Goal: Information Seeking & Learning: Learn about a topic

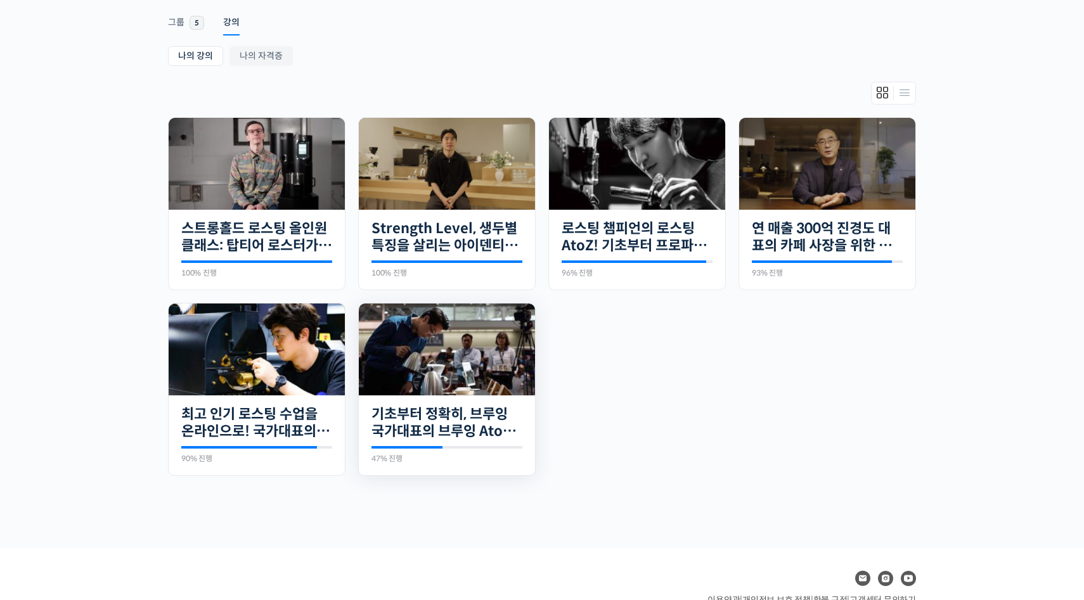
click at [474, 362] on img at bounding box center [447, 350] width 176 height 92
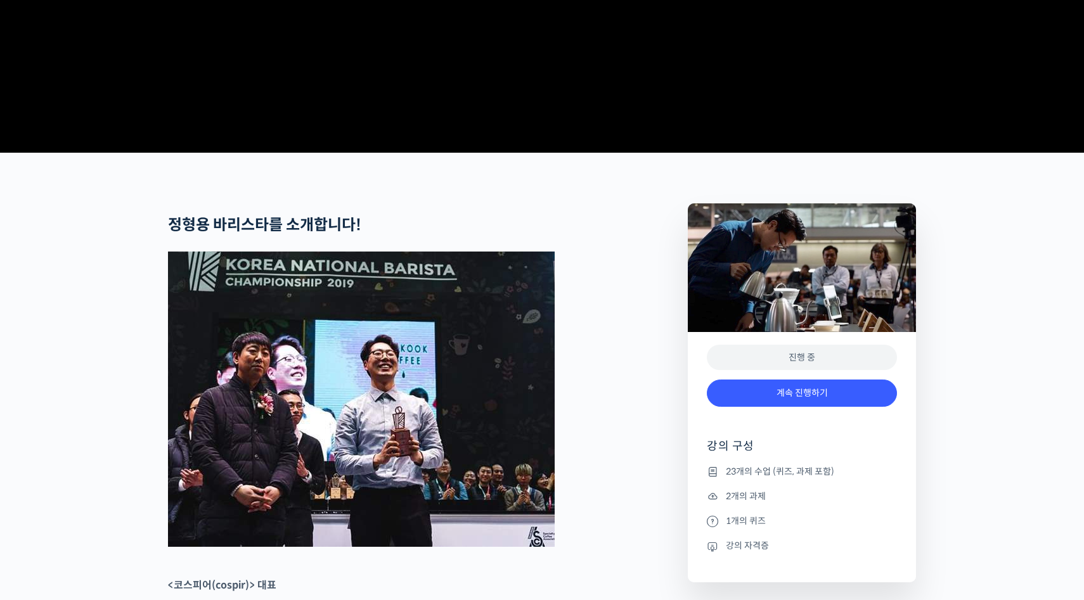
scroll to position [489, 0]
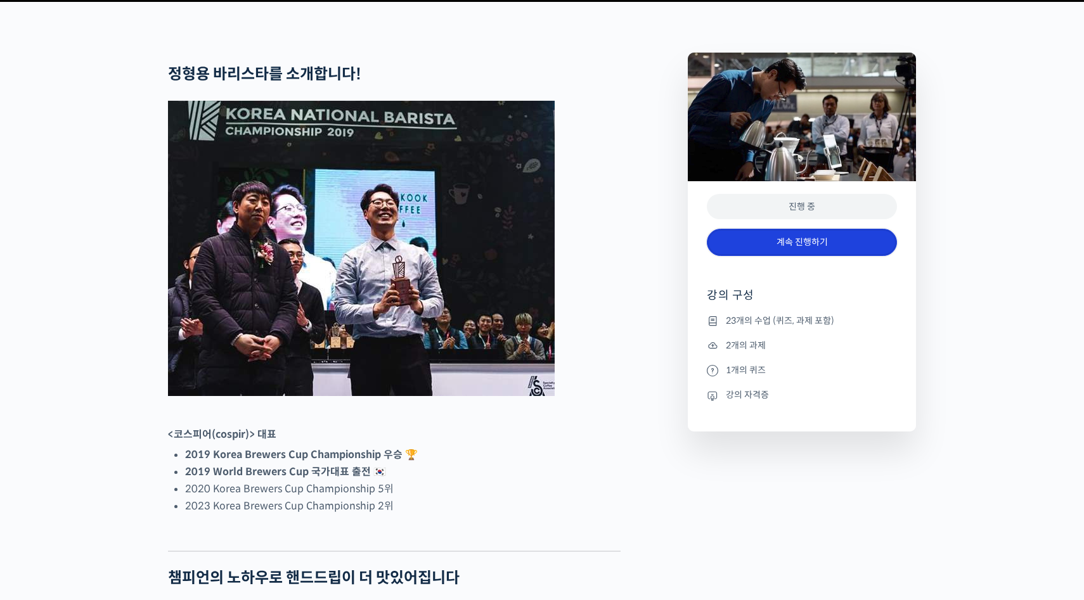
click at [759, 256] on link "계속 진행하기" at bounding box center [802, 242] width 190 height 27
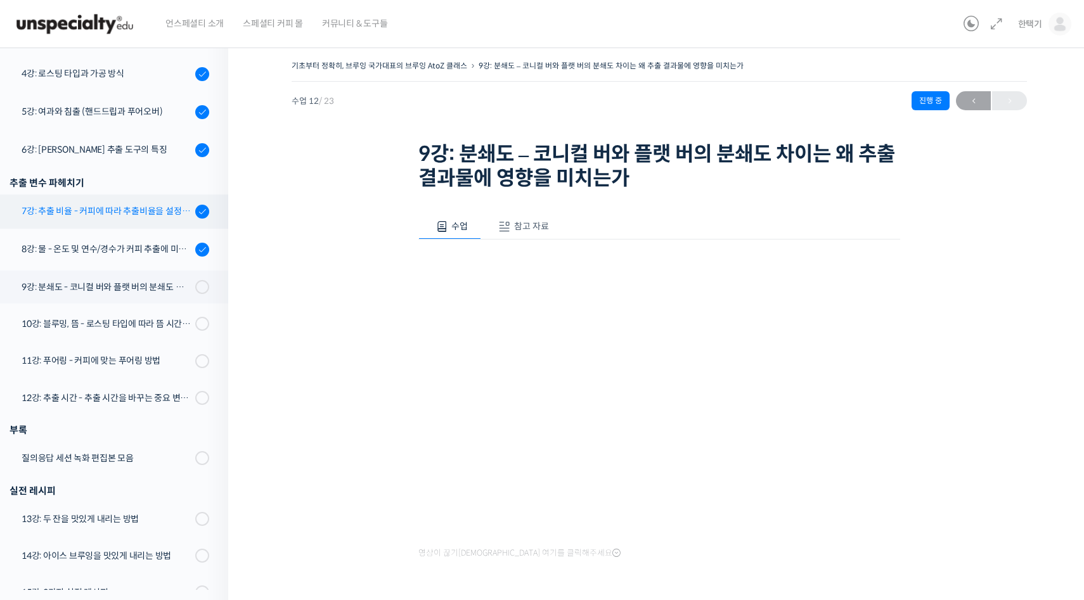
scroll to position [400, 0]
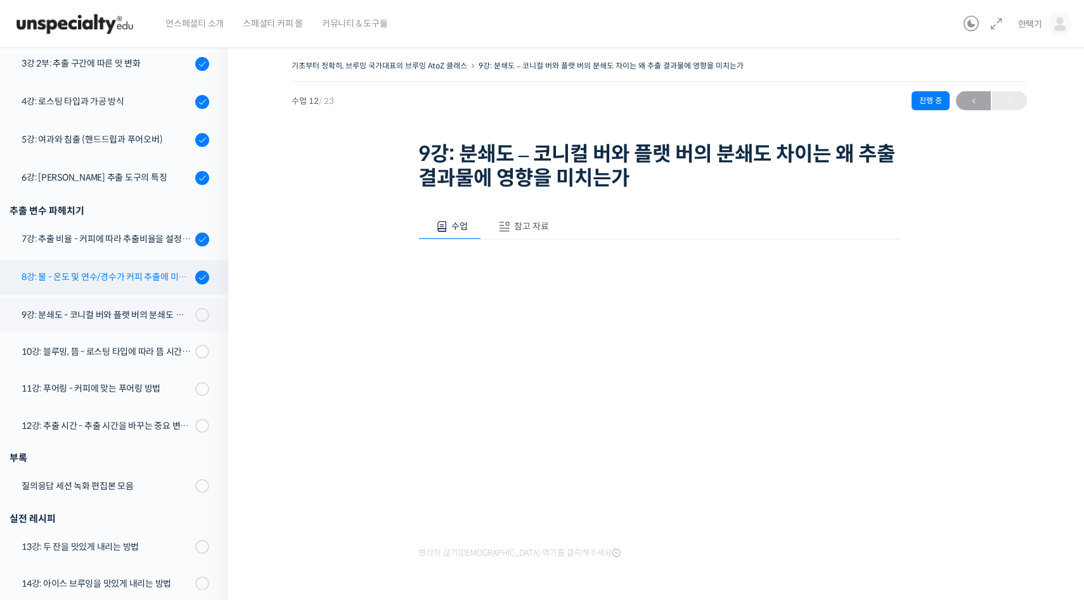
click at [111, 285] on link "8강: 물 - 온도 및 연수/경수가 커피 추출에 미치는 영향" at bounding box center [111, 278] width 235 height 34
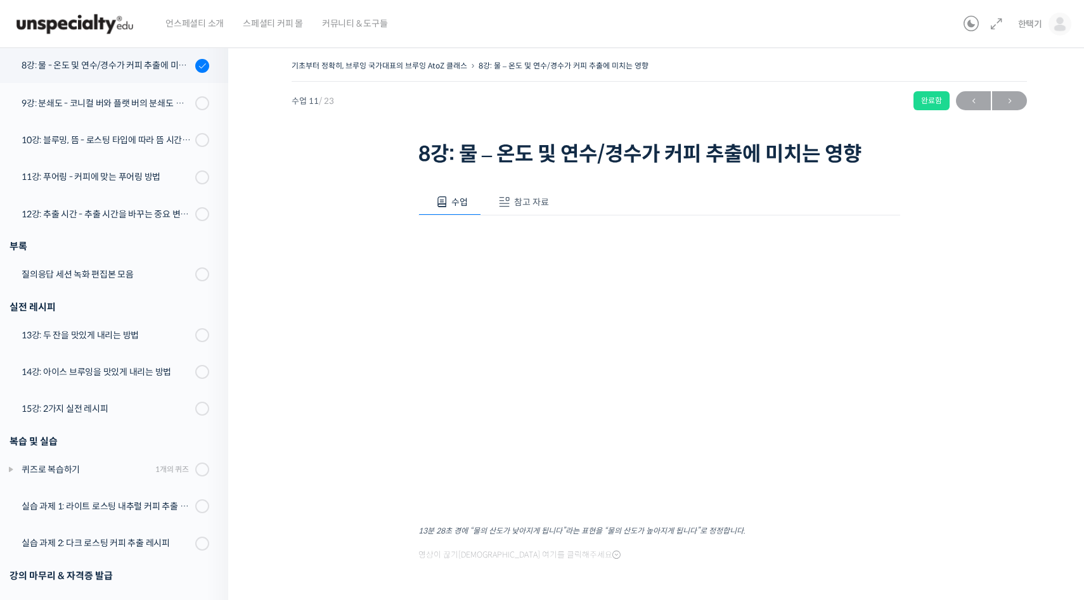
scroll to position [612, 0]
click at [530, 214] on button "참고 자료" at bounding box center [521, 202] width 81 height 27
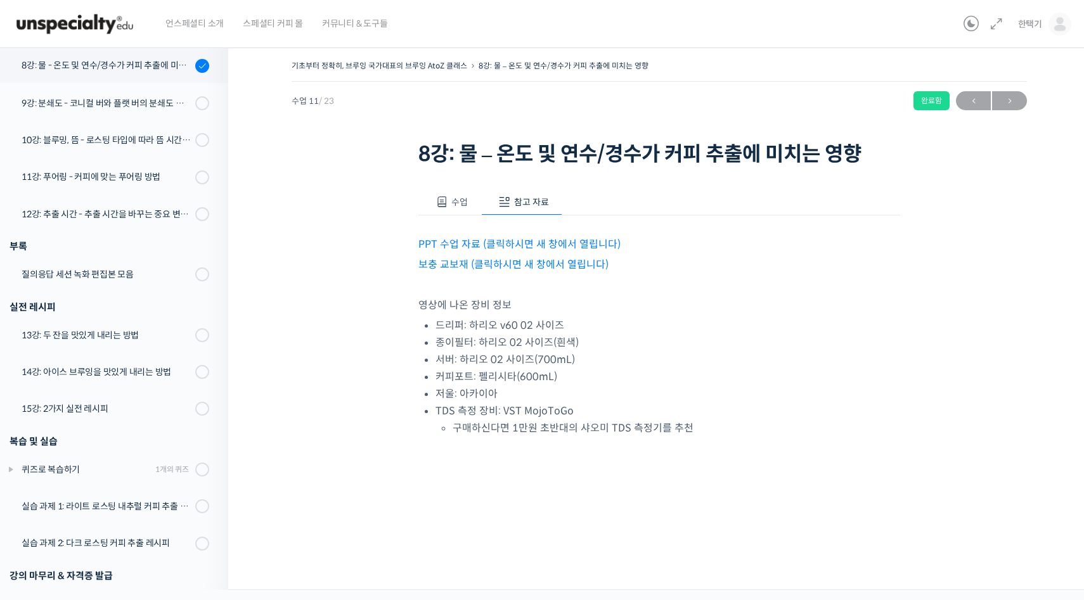
click at [460, 242] on link "PPT 수업 자료 (클릭하시면 새 창에서 열립니다)" at bounding box center [519, 244] width 202 height 13
click at [96, 98] on div "9강: 분쇄도 - 코니컬 버와 플랫 버의 분쇄도 차이는 왜 추출 결과물에 영향을 미치는가" at bounding box center [107, 103] width 170 height 14
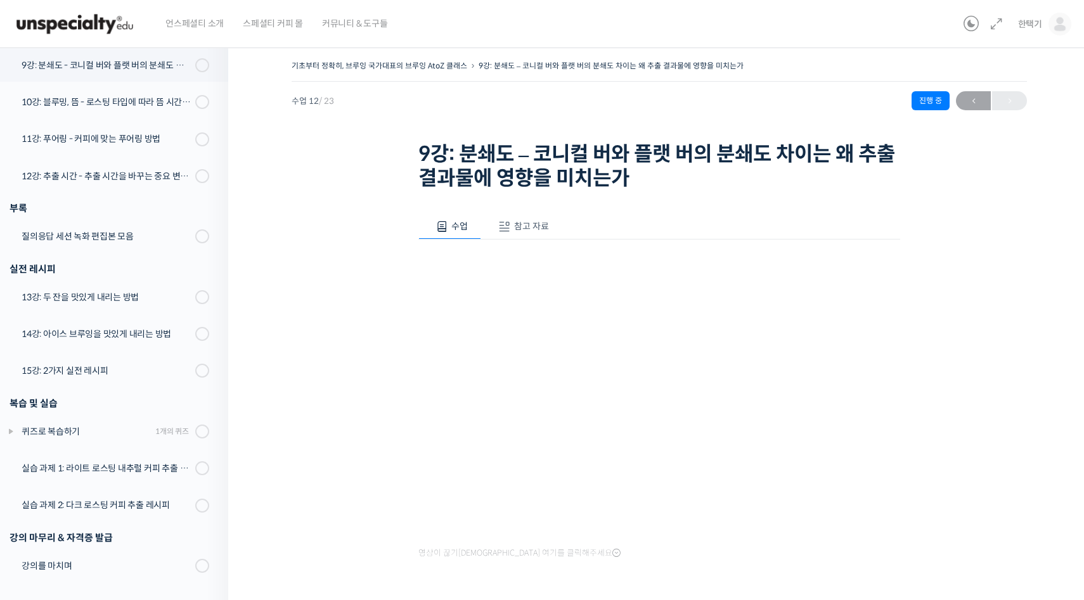
scroll to position [650, 0]
click at [519, 222] on span "참고 자료" at bounding box center [531, 226] width 35 height 11
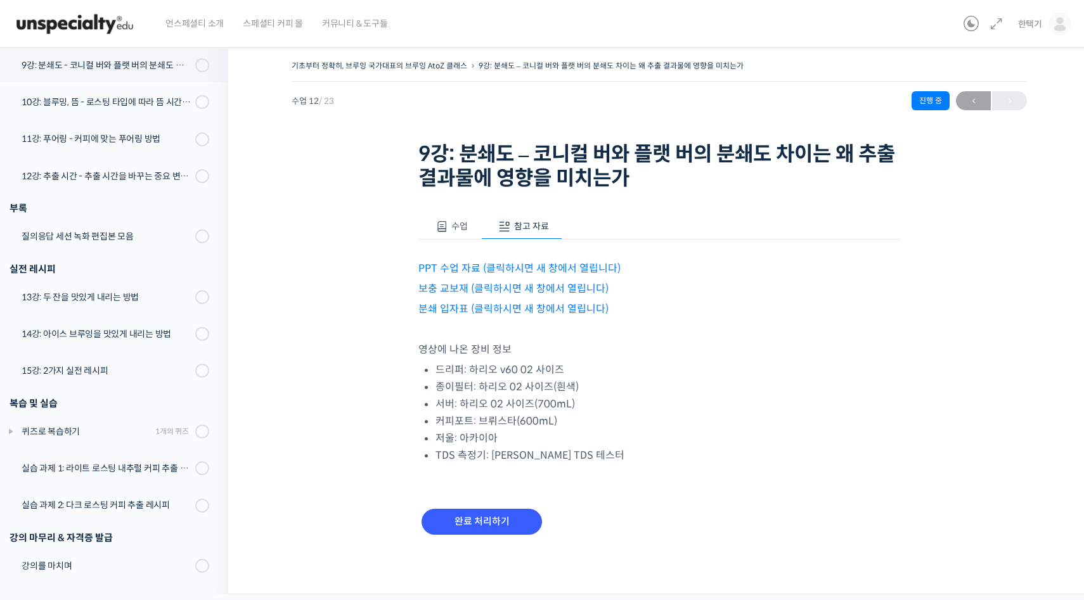
click at [479, 260] on p "PPT 수업 자료 (클릭하시면 새 창에서 열립니다)" at bounding box center [659, 268] width 482 height 17
click at [470, 269] on link "PPT 수업 자료 (클릭하시면 새 창에서 열립니다)" at bounding box center [519, 268] width 202 height 13
click at [122, 105] on div "10강: 블루밍, 뜸 - 로스팅 타입에 따라 뜸 시간을 다르게 해야 하는 이유" at bounding box center [107, 102] width 170 height 14
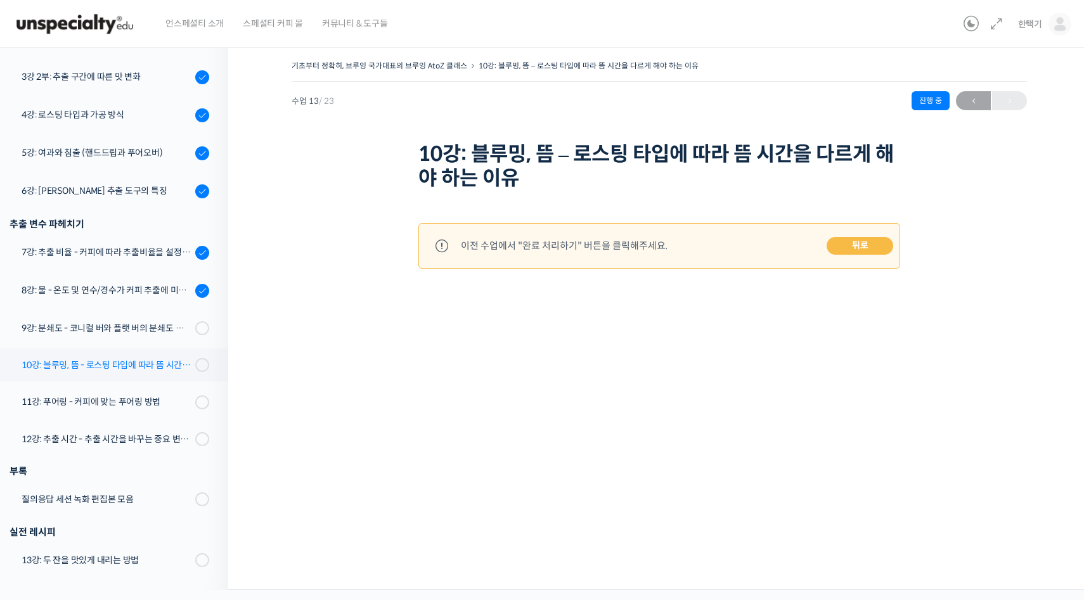
scroll to position [360, 0]
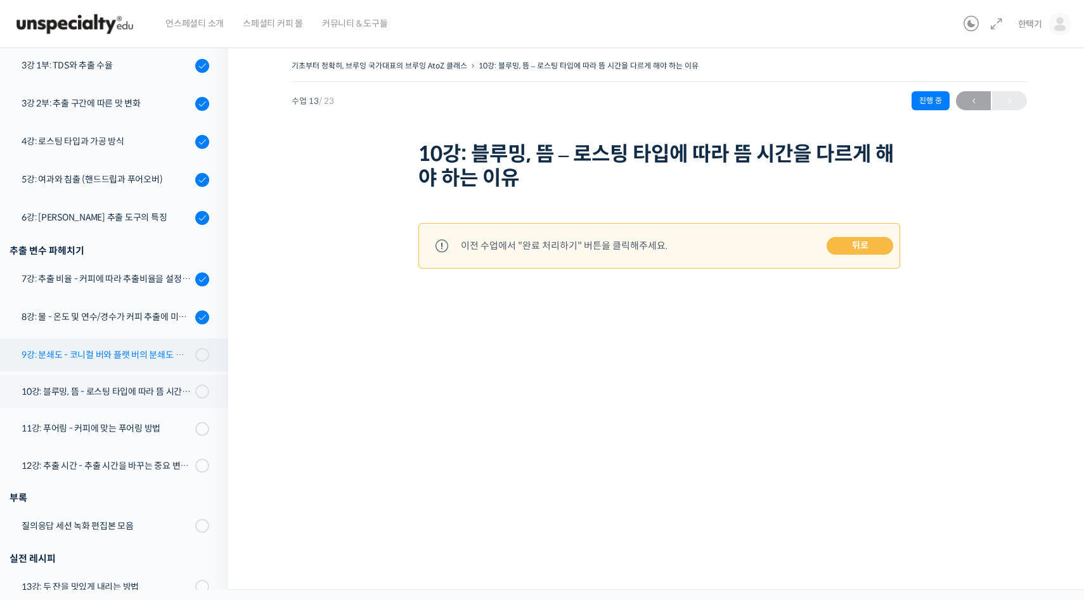
click at [91, 359] on div "9강: 분쇄도 - 코니컬 버와 플랫 버의 분쇄도 차이는 왜 추출 결과물에 영향을 미치는가" at bounding box center [107, 355] width 170 height 14
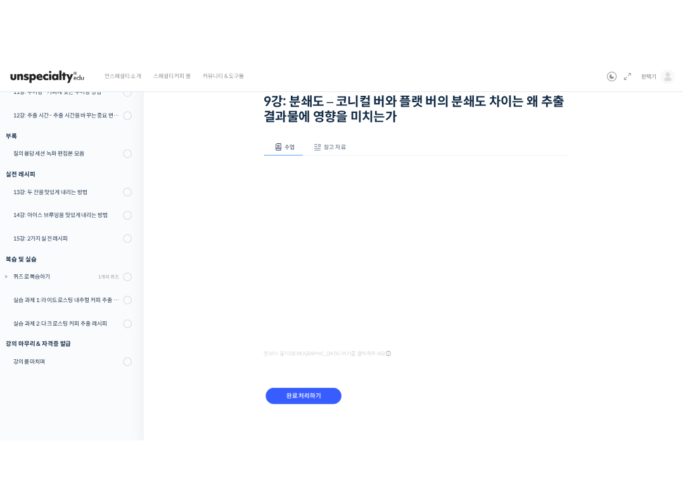
scroll to position [574, 0]
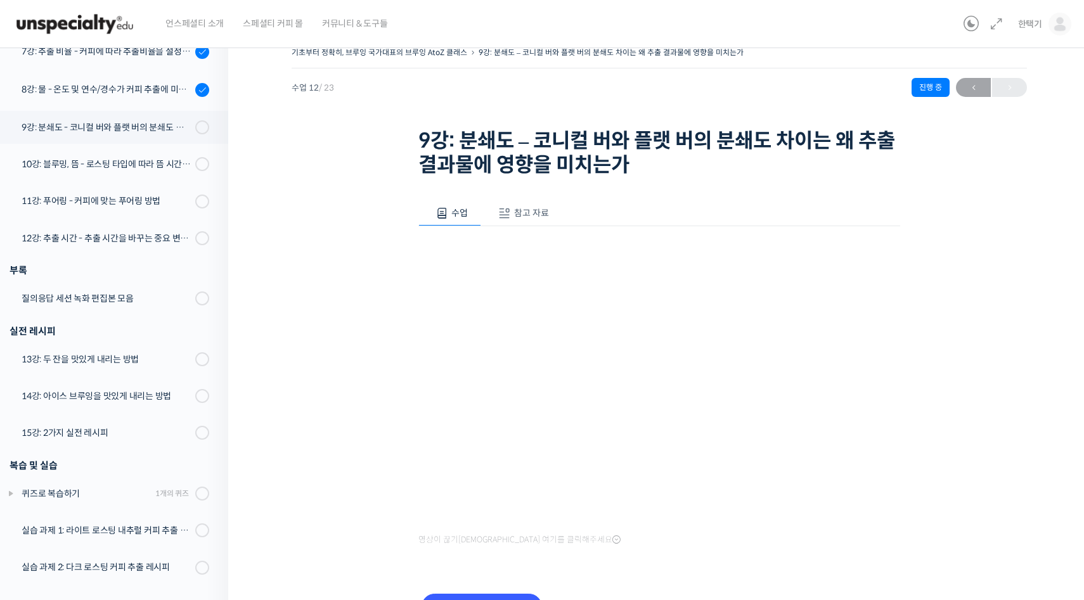
scroll to position [91, 0]
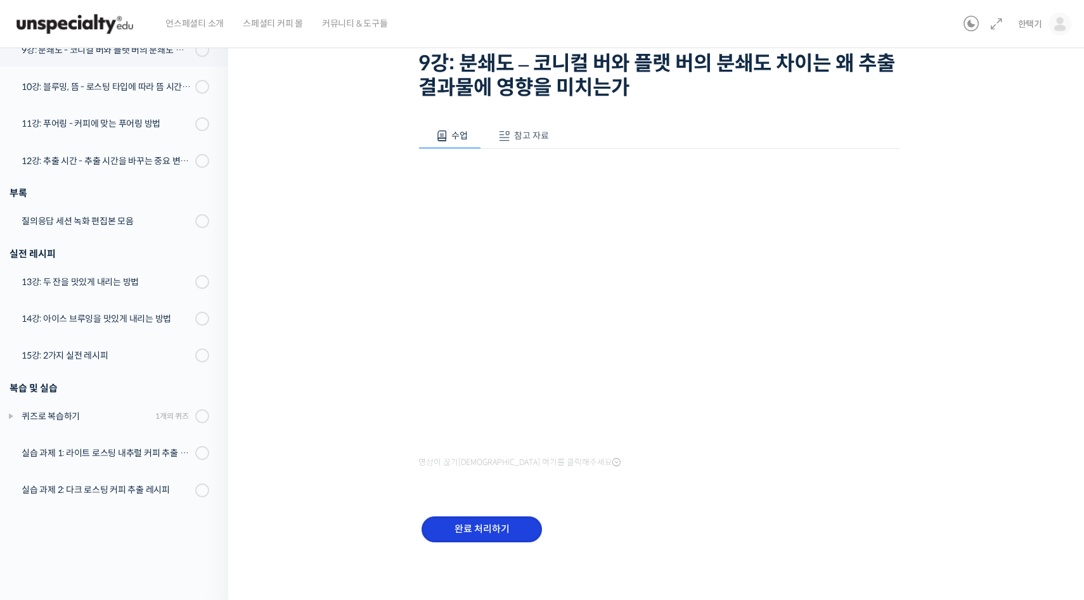
click at [472, 501] on input "완료 처리하기" at bounding box center [482, 530] width 120 height 26
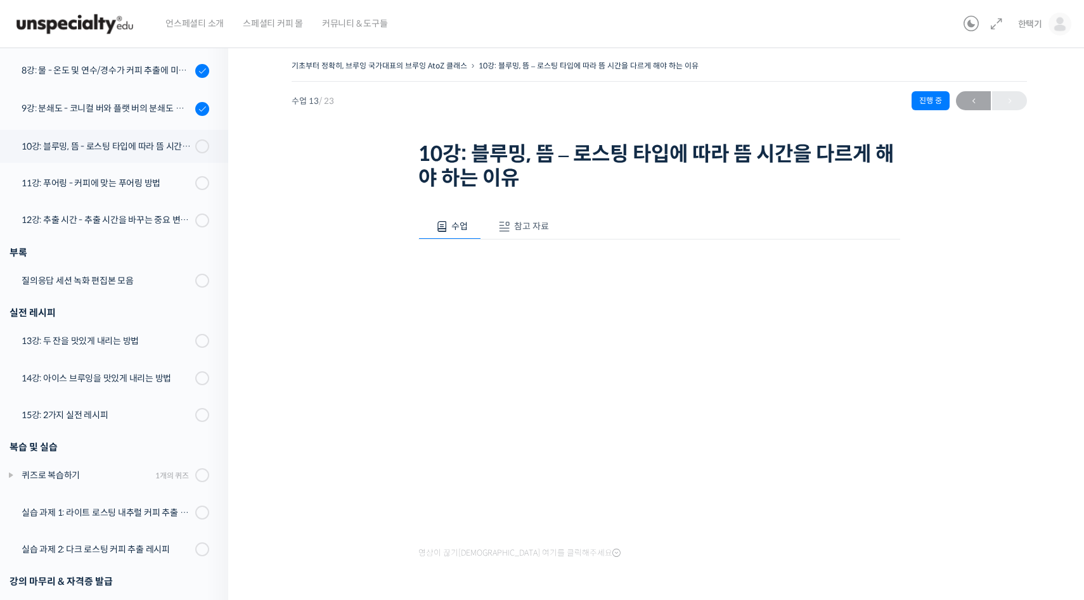
scroll to position [653, 0]
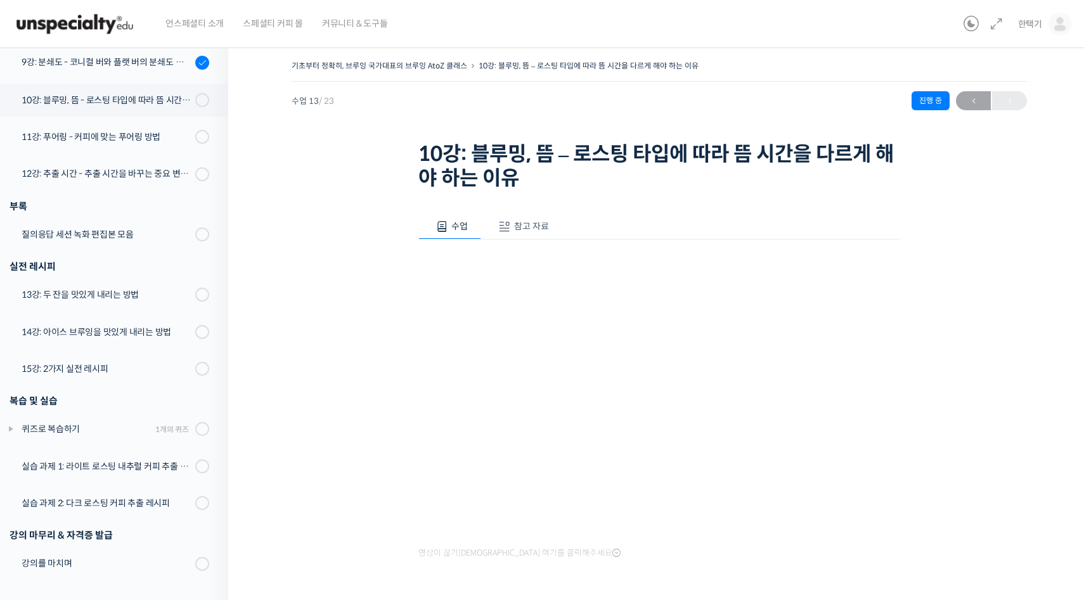
click at [548, 217] on button "참고 자료" at bounding box center [521, 227] width 81 height 27
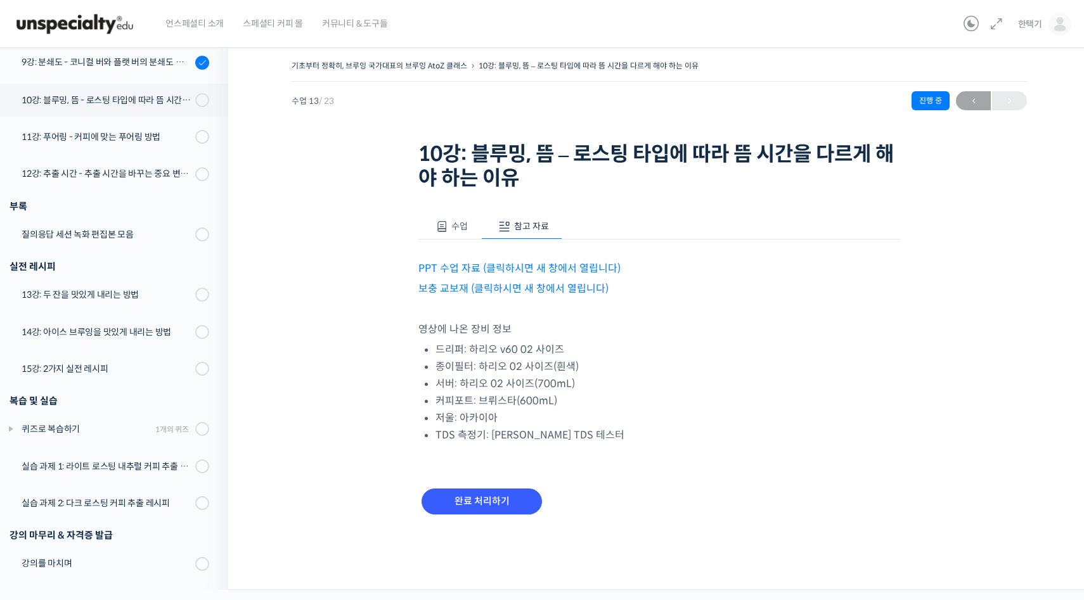
click at [519, 266] on link "PPT 수업 자료 (클릭하시면 새 창에서 열립니다)" at bounding box center [519, 268] width 202 height 13
